Goal: Task Accomplishment & Management: Use online tool/utility

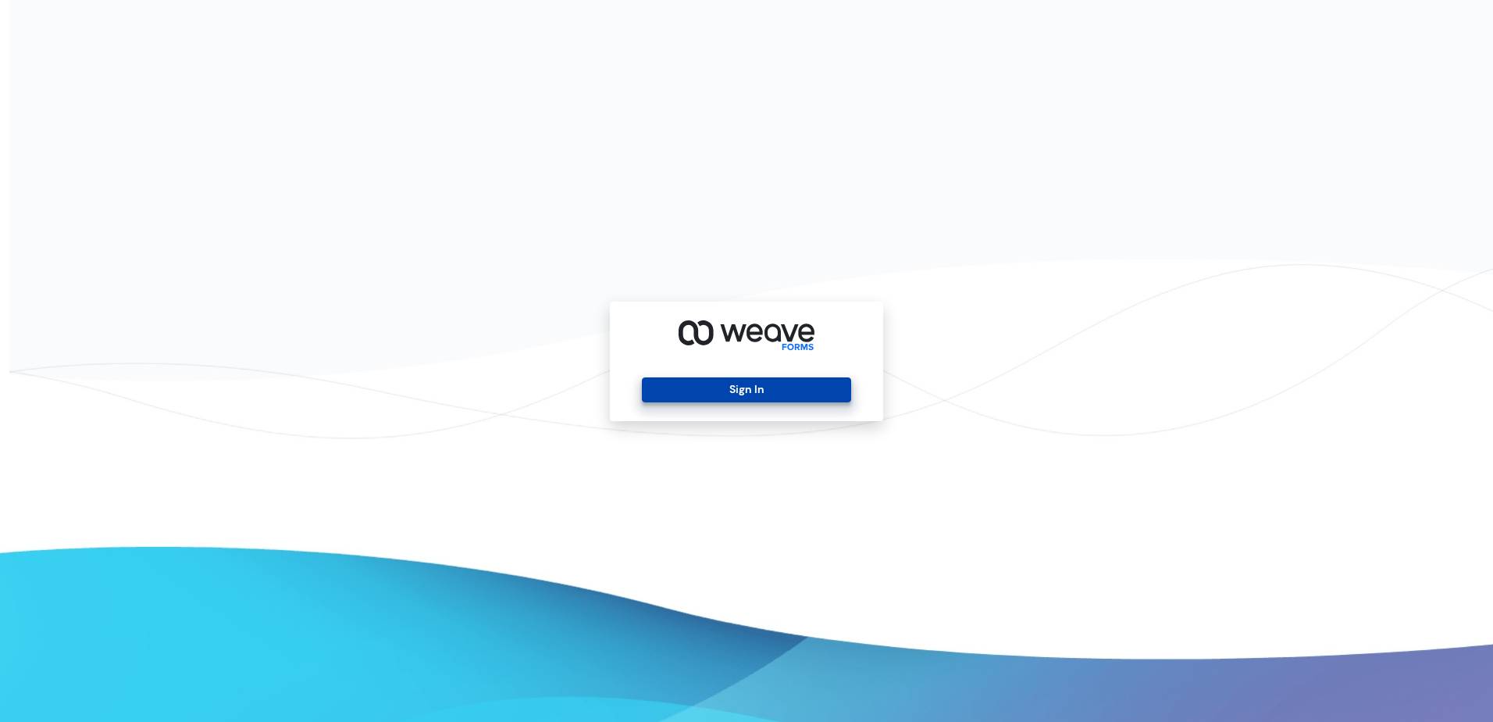
click at [745, 385] on button "Sign In" at bounding box center [746, 389] width 209 height 25
